Goal: Task Accomplishment & Management: Manage account settings

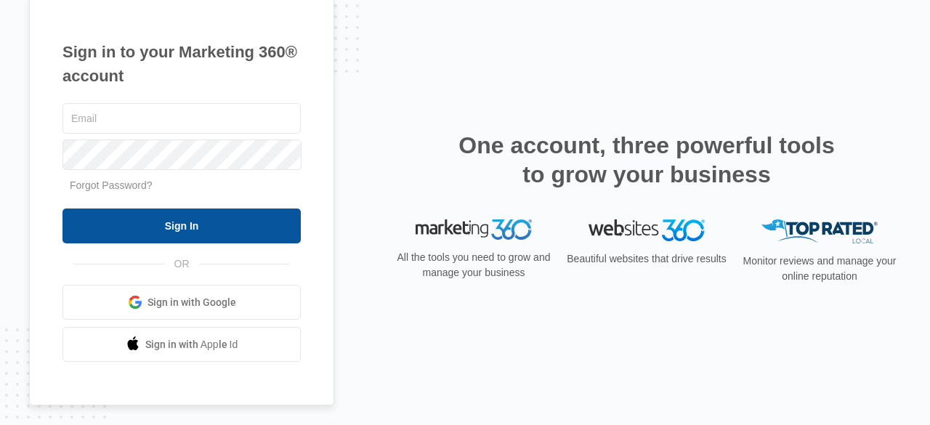
type input "[PERSON_NAME][EMAIL_ADDRESS][PERSON_NAME][DOMAIN_NAME]"
click at [270, 224] on input "Sign In" at bounding box center [181, 225] width 238 height 35
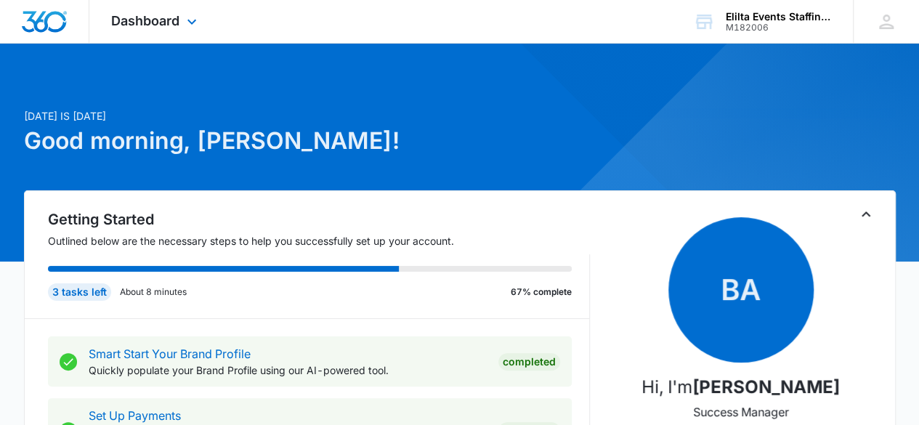
click at [180, 12] on div "Dashboard Apps Reputation Websites Forms CRM Email Social Payments POS Content …" at bounding box center [155, 21] width 133 height 43
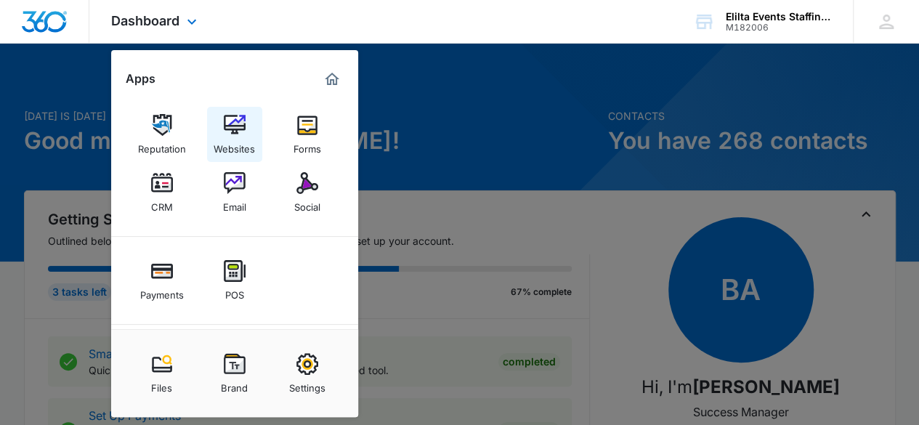
click at [250, 127] on link "Websites" at bounding box center [234, 134] width 55 height 55
